Goal: Task Accomplishment & Management: Manage account settings

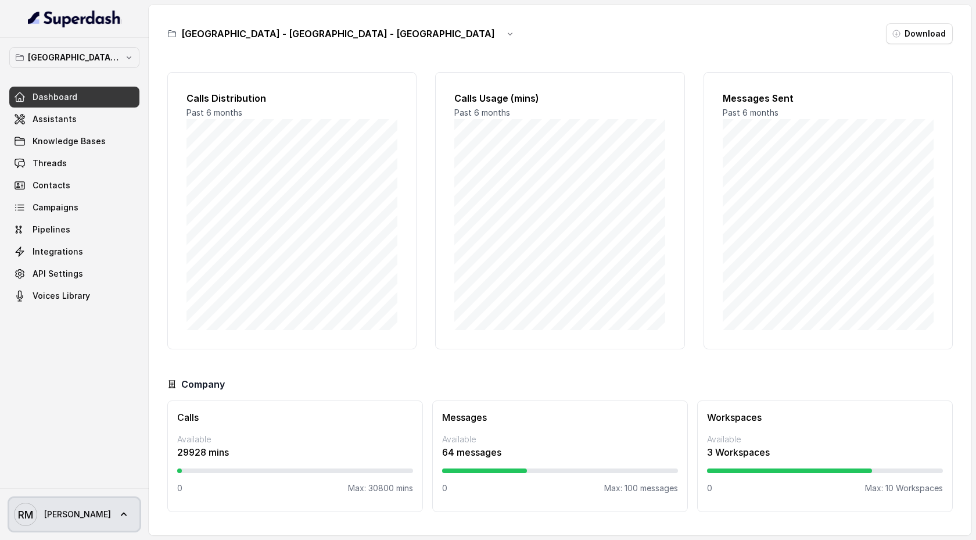
click at [118, 514] on icon at bounding box center [124, 514] width 12 height 12
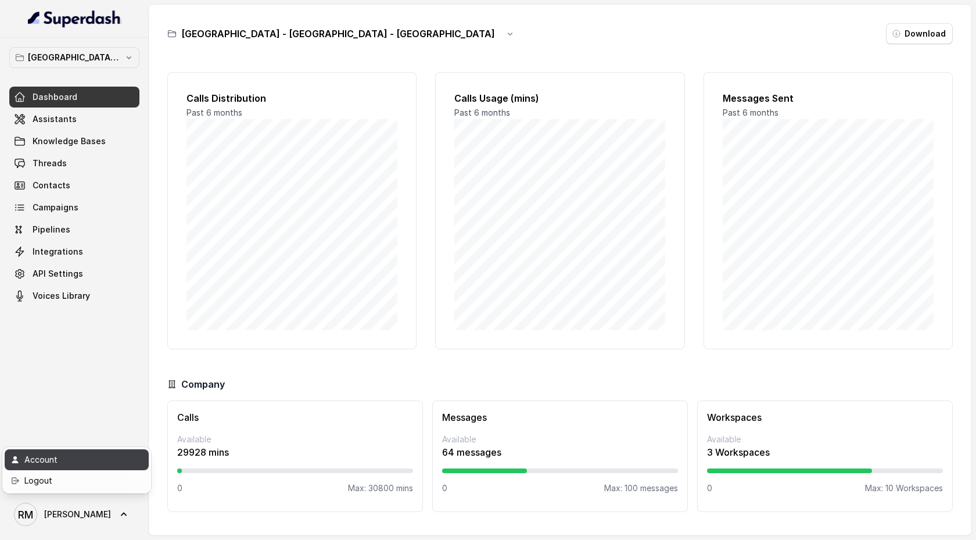
click at [80, 461] on div "Account" at bounding box center [73, 459] width 99 height 14
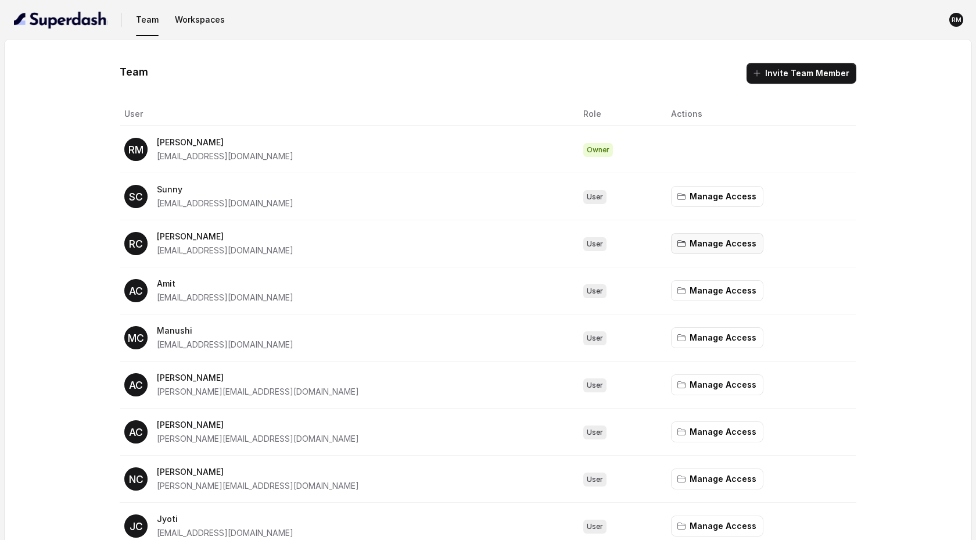
click at [691, 244] on button "Manage Access" at bounding box center [717, 243] width 92 height 21
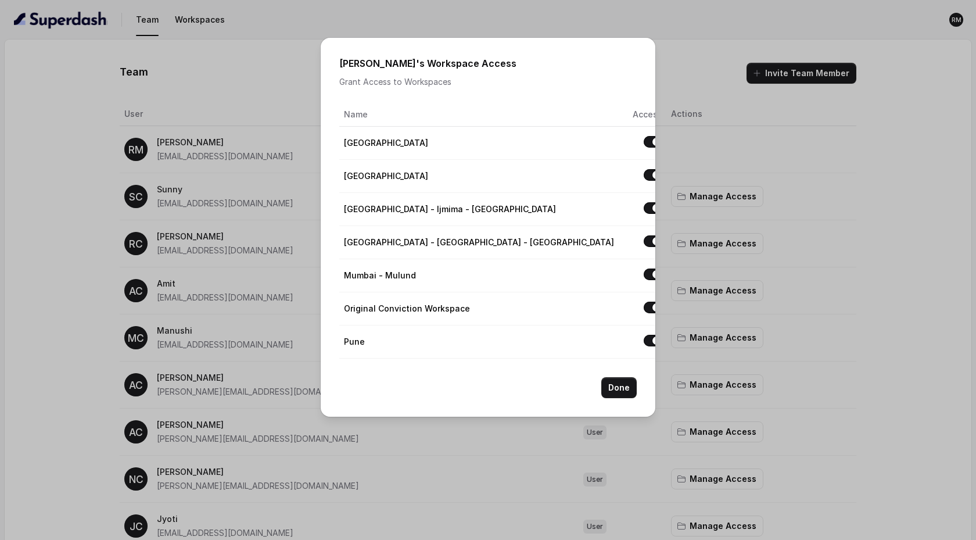
click at [643, 309] on button "Allow access to Original Conviction Workspace" at bounding box center [652, 307] width 19 height 12
click at [643, 343] on button "Allow access to Pune" at bounding box center [652, 341] width 19 height 12
click at [643, 240] on button "Allow access to Mumbai - Kemp - Malad" at bounding box center [652, 241] width 19 height 12
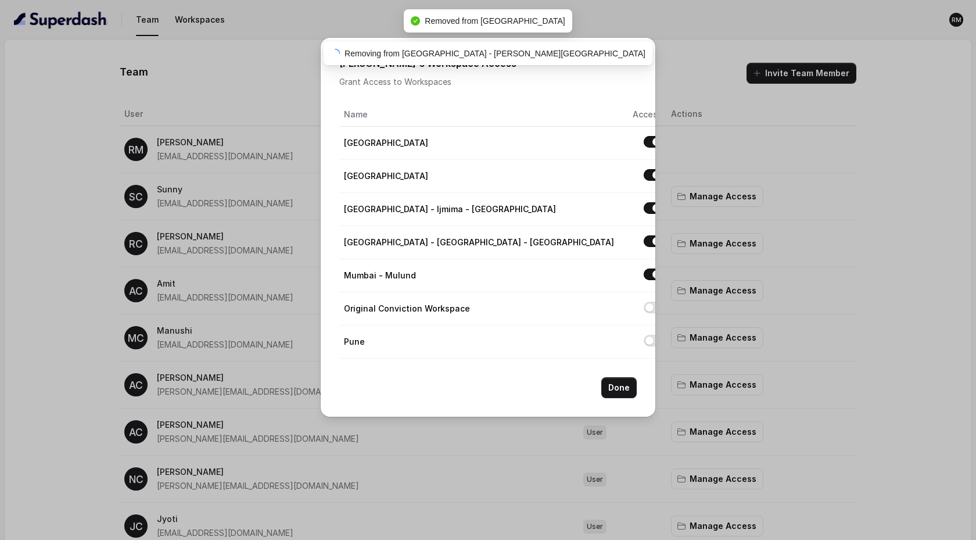
click at [643, 207] on button "Allow access to ⁠⁠Mumbai - Ijmima - Malad" at bounding box center [652, 208] width 19 height 12
click at [643, 175] on button "Allow access to Delhi" at bounding box center [652, 175] width 19 height 12
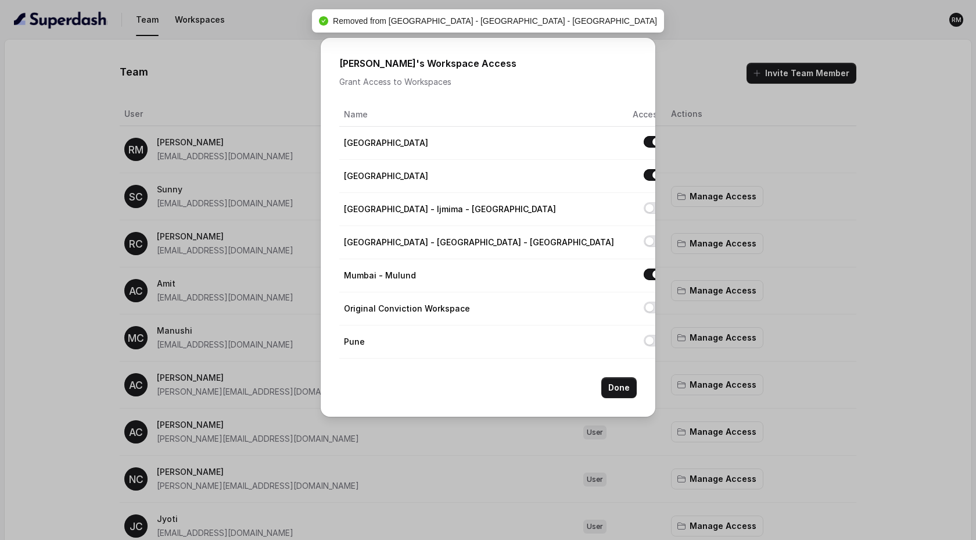
click at [643, 143] on button "Allow access to Bangalore" at bounding box center [652, 142] width 19 height 12
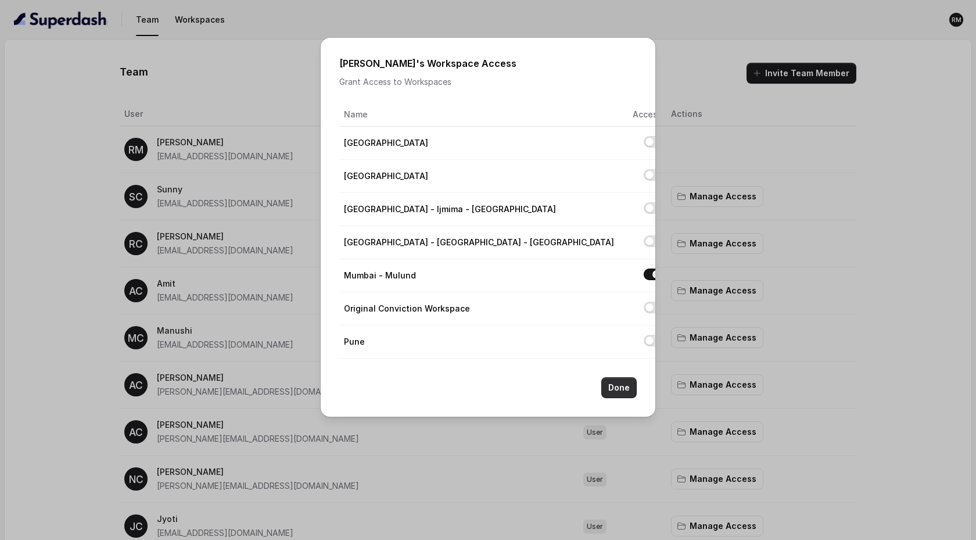
click at [619, 390] on button "Done" at bounding box center [618, 387] width 35 height 21
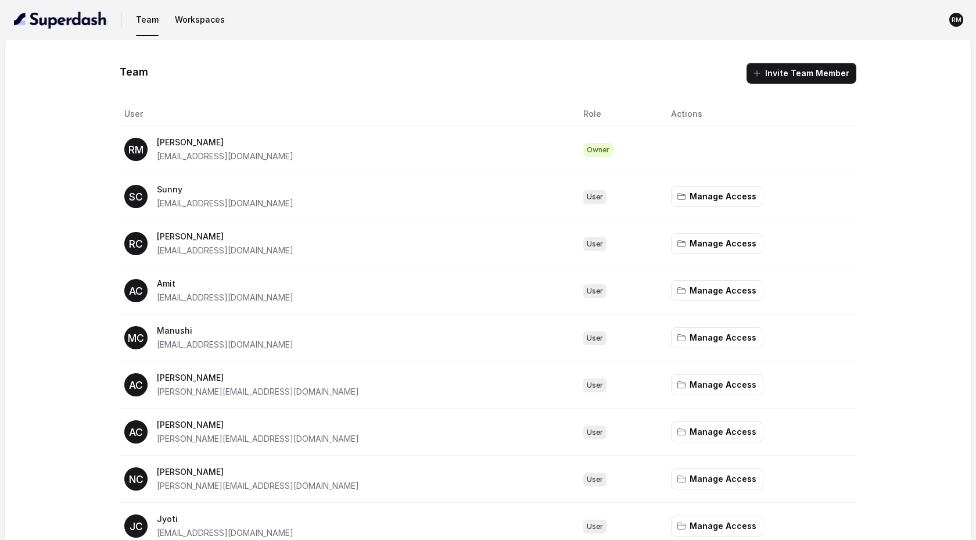
click at [699, 246] on button "Manage Access" at bounding box center [717, 243] width 92 height 21
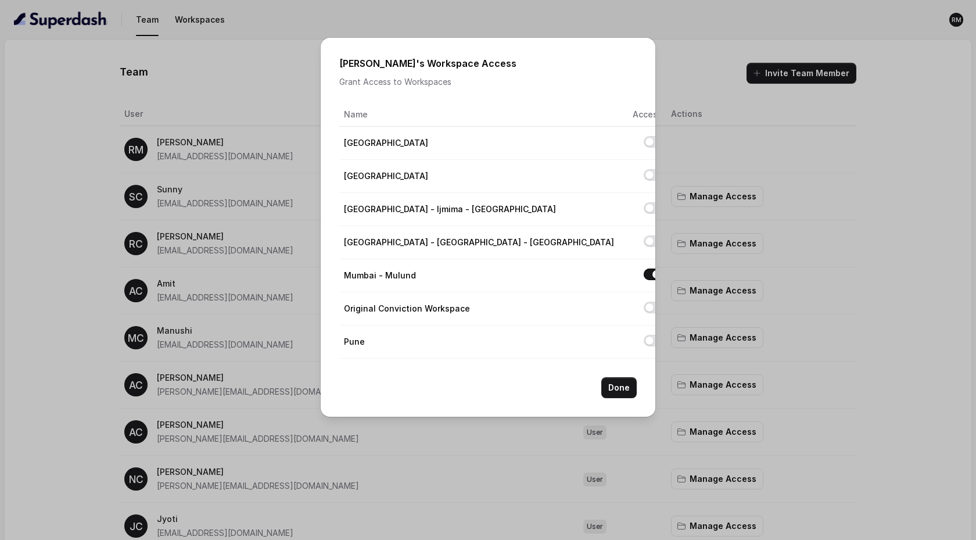
click at [861, 132] on div "[PERSON_NAME] 's Workspace Access Grant Access to Workspaces Name Access [GEOGR…" at bounding box center [488, 270] width 976 height 540
